Goal: Navigation & Orientation: Find specific page/section

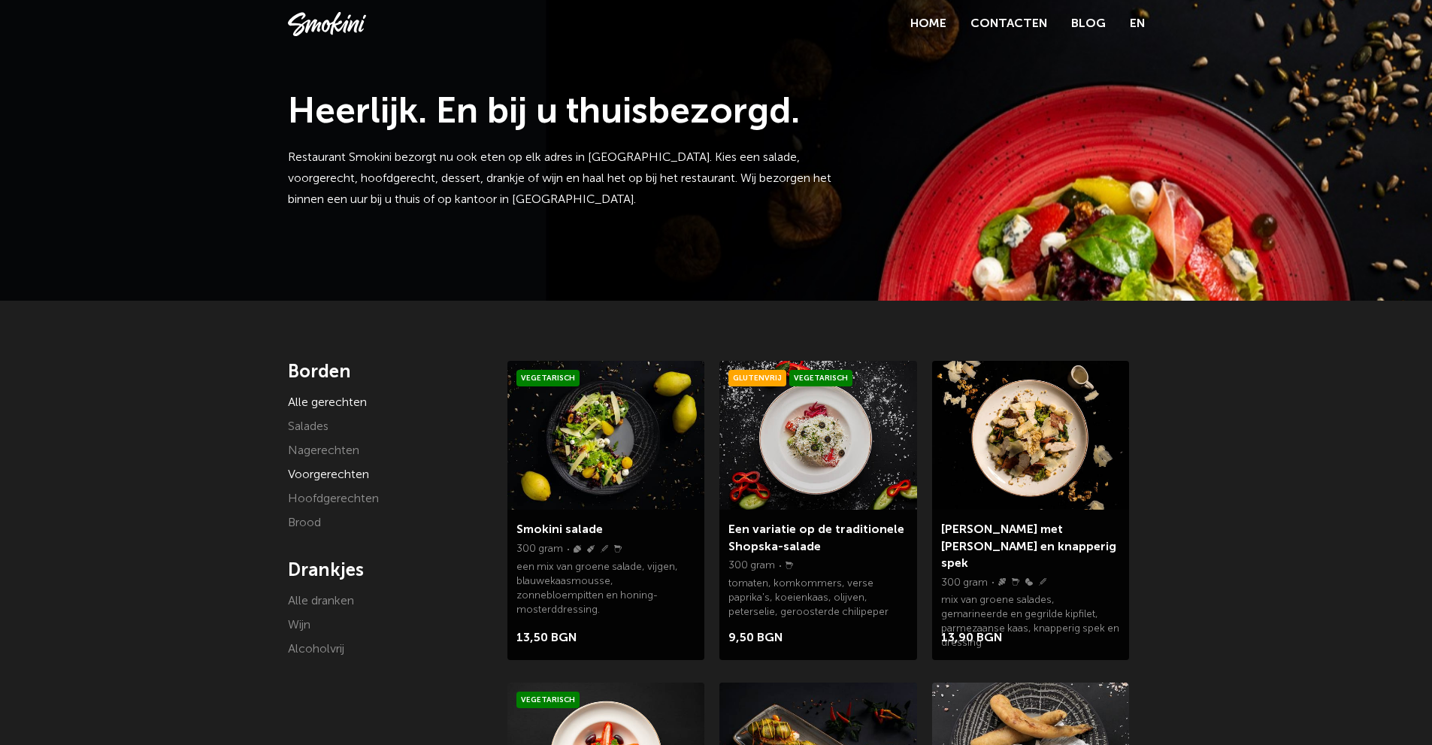
click at [332, 474] on font "Voorgerechten" at bounding box center [328, 475] width 81 height 12
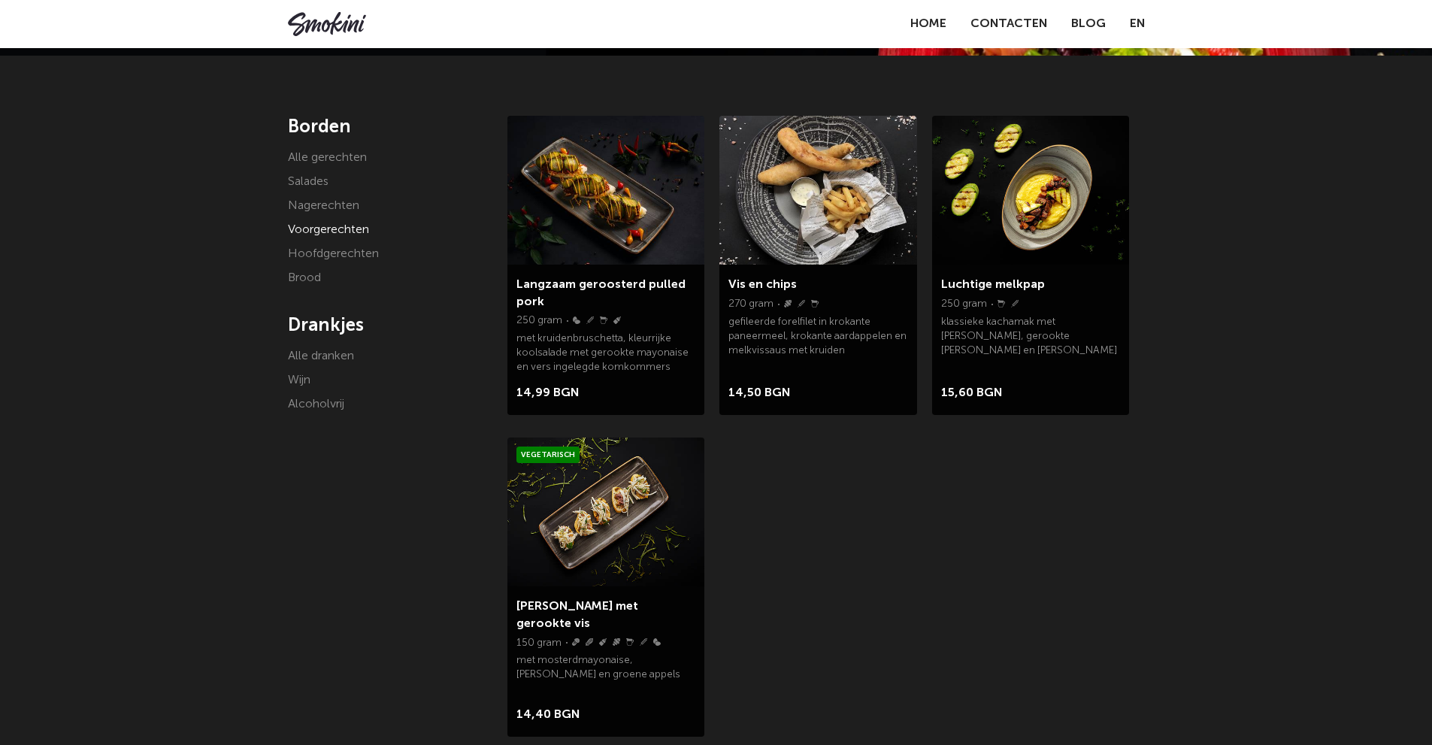
scroll to position [75, 0]
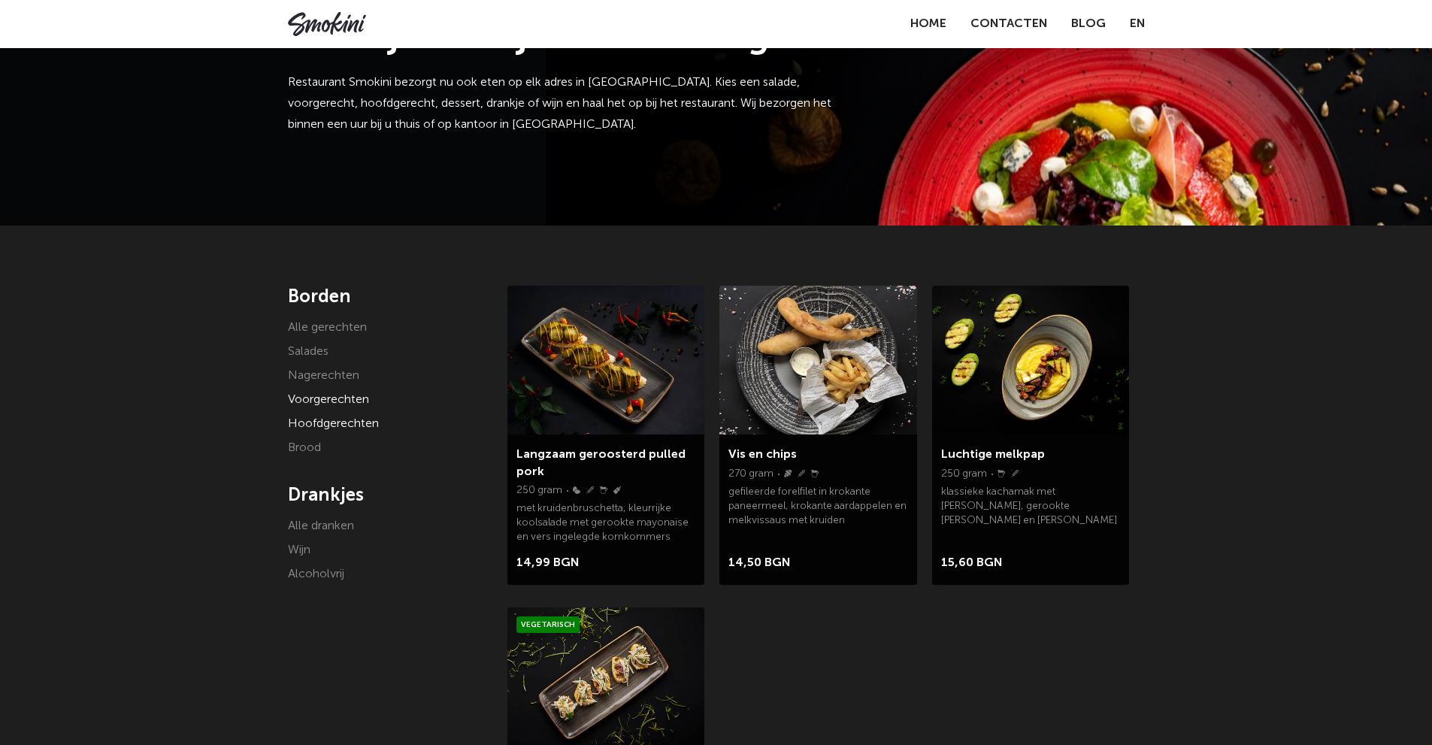
click at [314, 427] on font "Hoofdgerechten" at bounding box center [333, 424] width 91 height 12
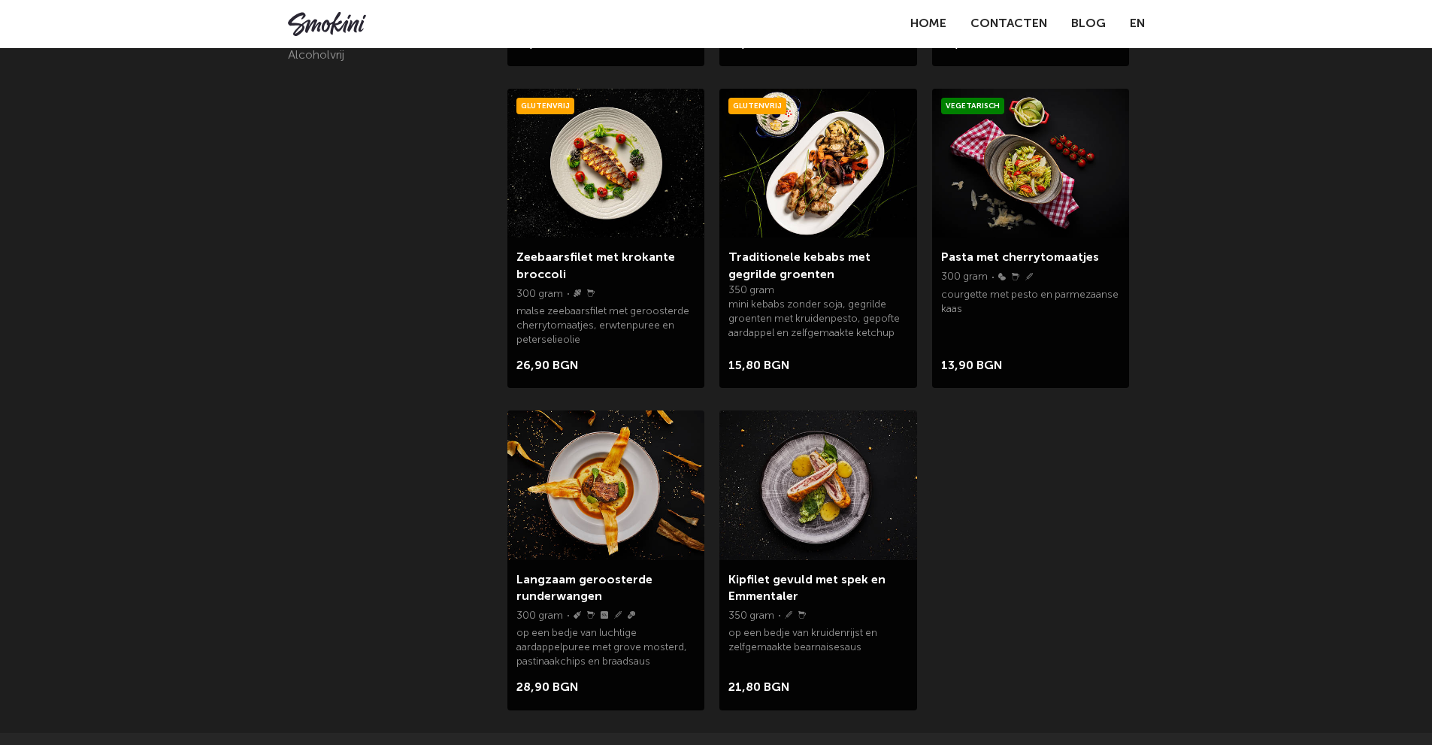
scroll to position [602, 0]
